Goal: Communication & Community: Answer question/provide support

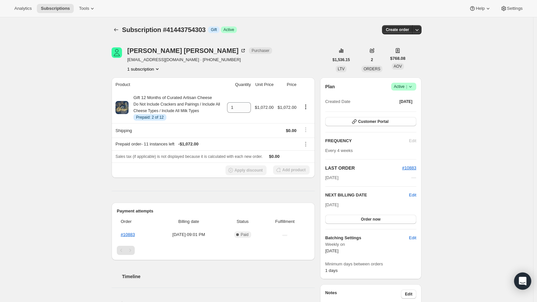
click at [517, 282] on div "Open Intercom Messenger" at bounding box center [522, 280] width 17 height 17
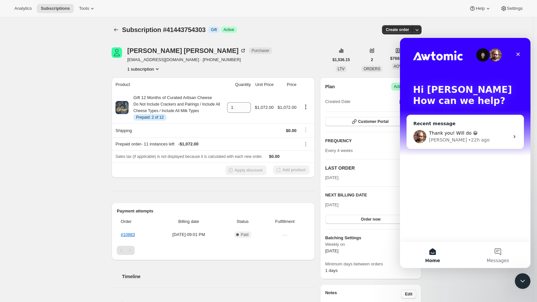
click at [438, 132] on span "Thank you! Will do 😀" at bounding box center [453, 132] width 49 height 5
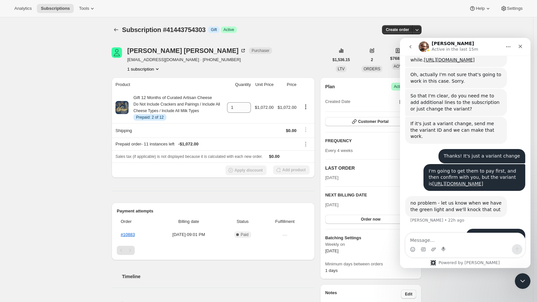
scroll to position [532, 0]
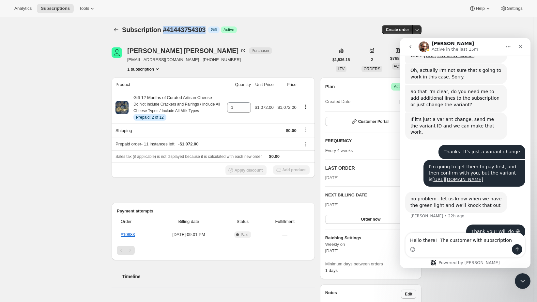
drag, startPoint x: 208, startPoint y: 32, endPoint x: 164, endPoint y: 27, distance: 44.3
click at [164, 27] on div "Subscription #41443754303 Info Gift Success Active" at bounding box center [213, 29] width 183 height 9
copy span "#41443754303"
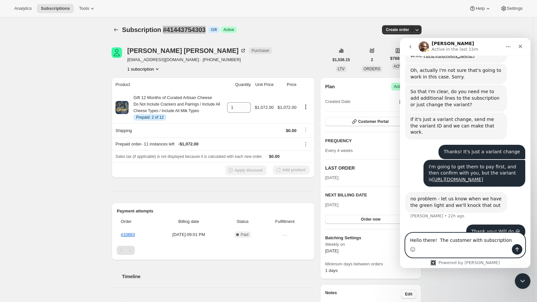
click at [503, 239] on textarea "Hello there! The customer with subscription" at bounding box center [465, 238] width 119 height 11
paste textarea "#41443754303"
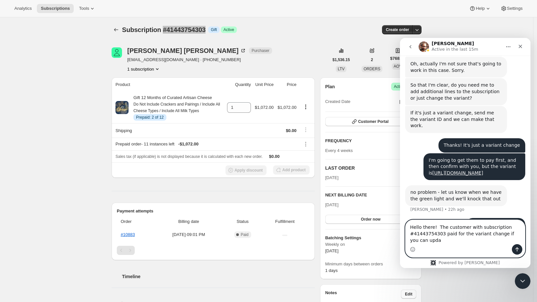
scroll to position [545, 0]
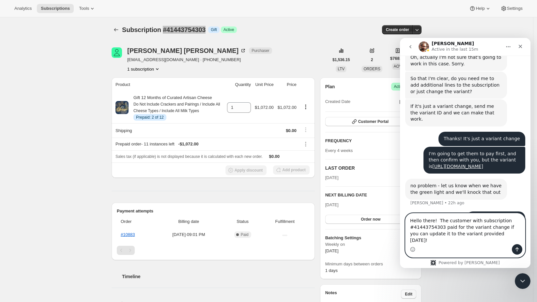
type textarea "Hello there! The customer with subscription #41443754303 paid for the variant c…"
click at [520, 249] on button "Send a message…" at bounding box center [517, 249] width 10 height 10
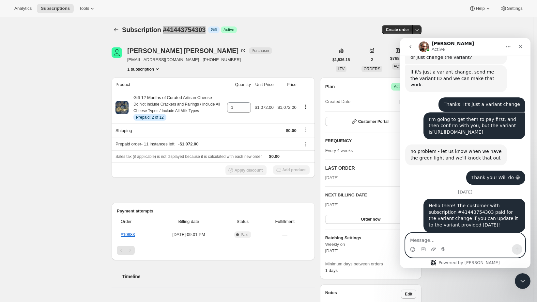
scroll to position [614, 0]
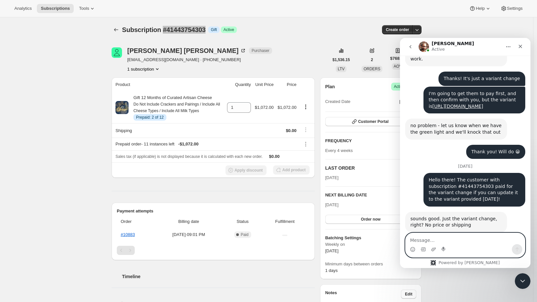
click at [454, 237] on textarea "Message…" at bounding box center [465, 238] width 119 height 11
type textarea "Y"
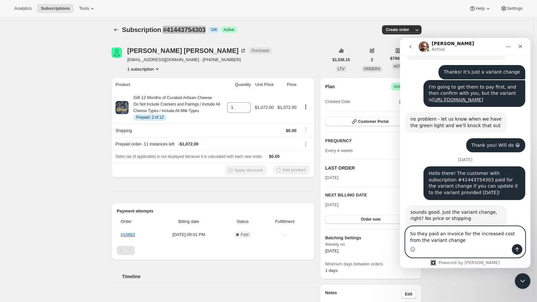
type textarea "So they paid an invoice for the increased cost from the variant change."
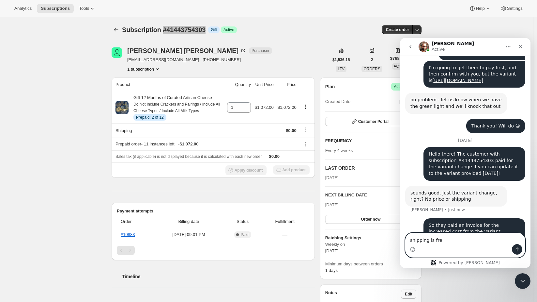
type textarea "shipping is free"
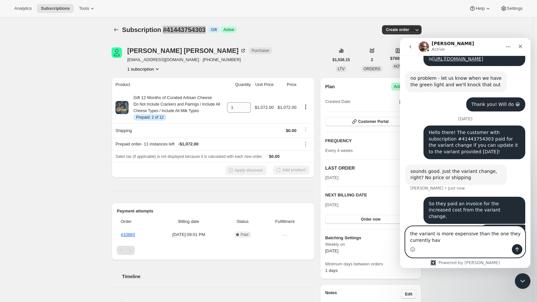
type textarea "the variant is more expensive than the one they currently have"
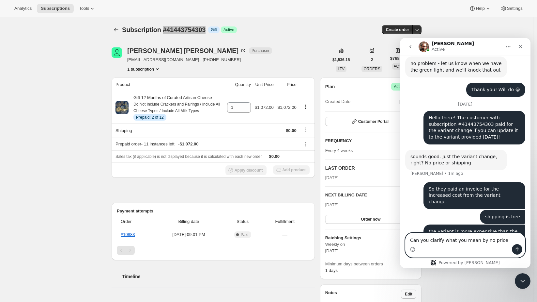
type textarea "Can you clarify what you mean by no price?"
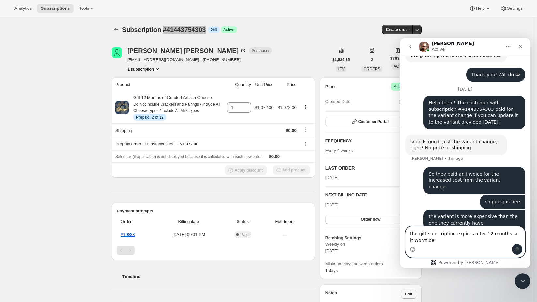
scroll to position [697, 0]
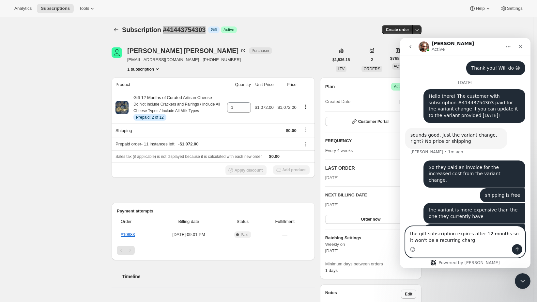
type textarea "the gift subscription expires after 12 months so it won't be a recurring charge"
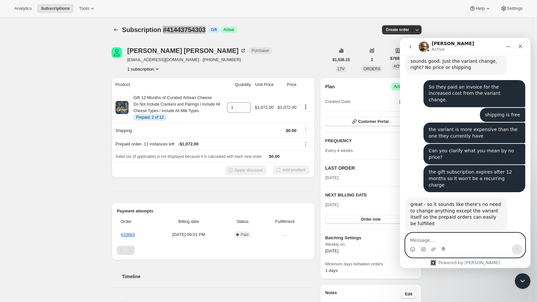
scroll to position [778, 0]
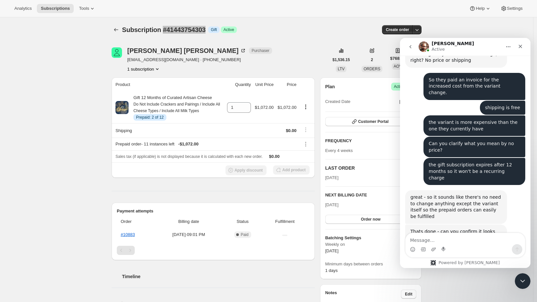
click at [474, 235] on link "[URL][DOMAIN_NAME]" at bounding box center [448, 237] width 51 height 5
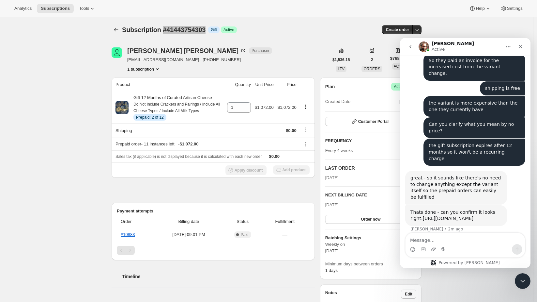
scroll to position [798, 0]
drag, startPoint x: 72, startPoint y: 144, endPoint x: 283, endPoint y: 54, distance: 229.2
click at [283, 54] on div "[PERSON_NAME] Purchaser [EMAIL_ADDRESS][DOMAIN_NAME] · [PHONE_NUMBER] 1 subscri…" at bounding box center [220, 59] width 217 height 25
click at [505, 46] on button "Home" at bounding box center [508, 46] width 12 height 12
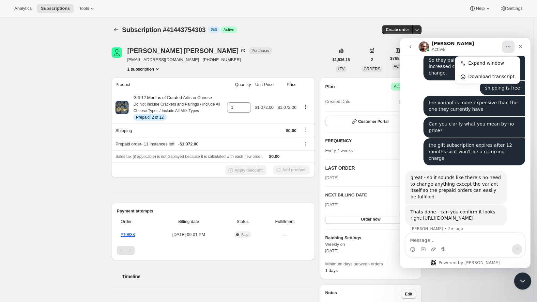
click at [523, 280] on icon "Close Intercom Messenger" at bounding box center [522, 280] width 8 height 8
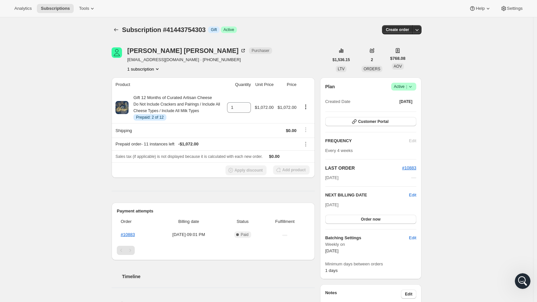
scroll to position [0, 0]
click at [396, 121] on button "Customer Portal" at bounding box center [370, 121] width 91 height 9
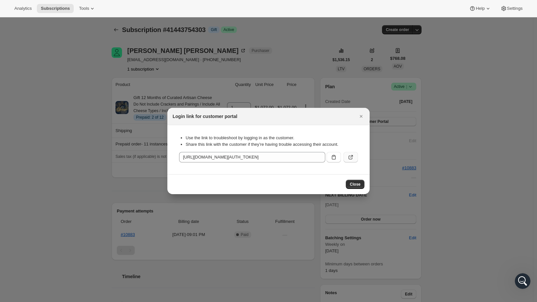
click at [353, 159] on icon ":rc0:" at bounding box center [351, 157] width 7 height 7
click at [331, 156] on icon ":rc0:" at bounding box center [334, 157] width 7 height 7
click at [359, 117] on icon "Close" at bounding box center [361, 116] width 7 height 7
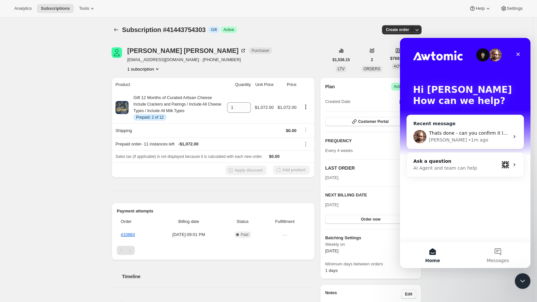
click at [468, 136] on div "• 1m ago" at bounding box center [478, 139] width 20 height 7
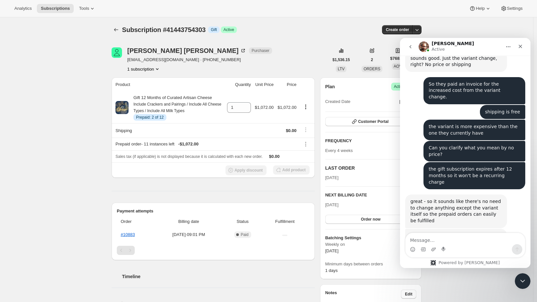
scroll to position [778, 0]
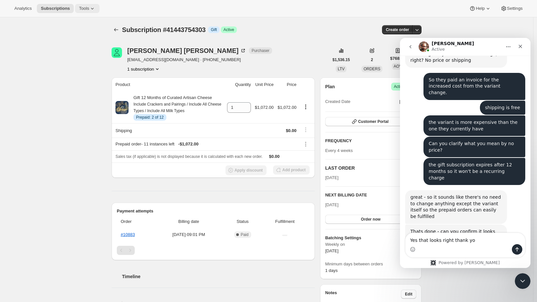
type textarea "Yes that looks right thank you"
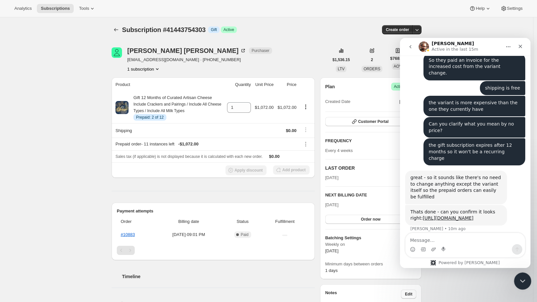
click at [518, 272] on div "Close Intercom Messenger" at bounding box center [522, 280] width 16 height 16
